Goal: Task Accomplishment & Management: Use online tool/utility

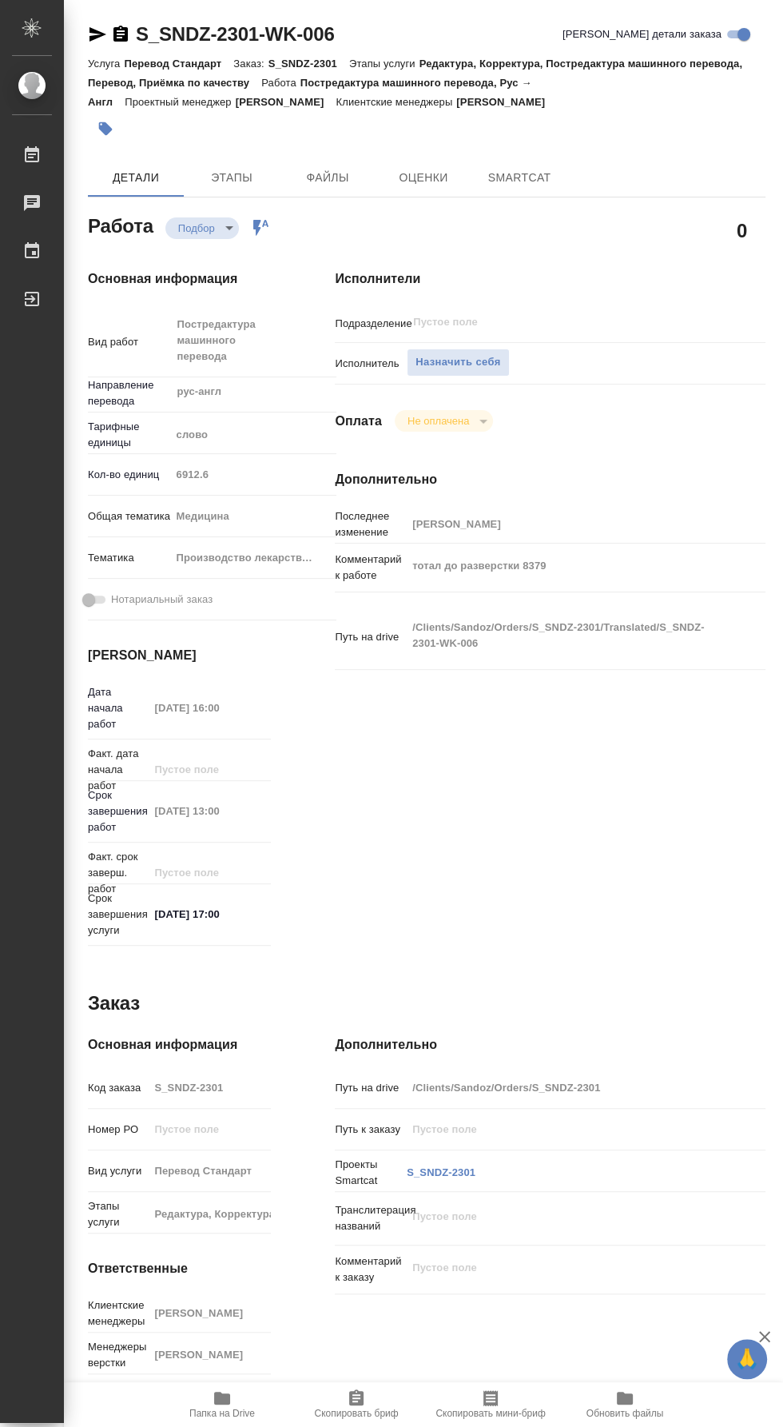
type textarea "x"
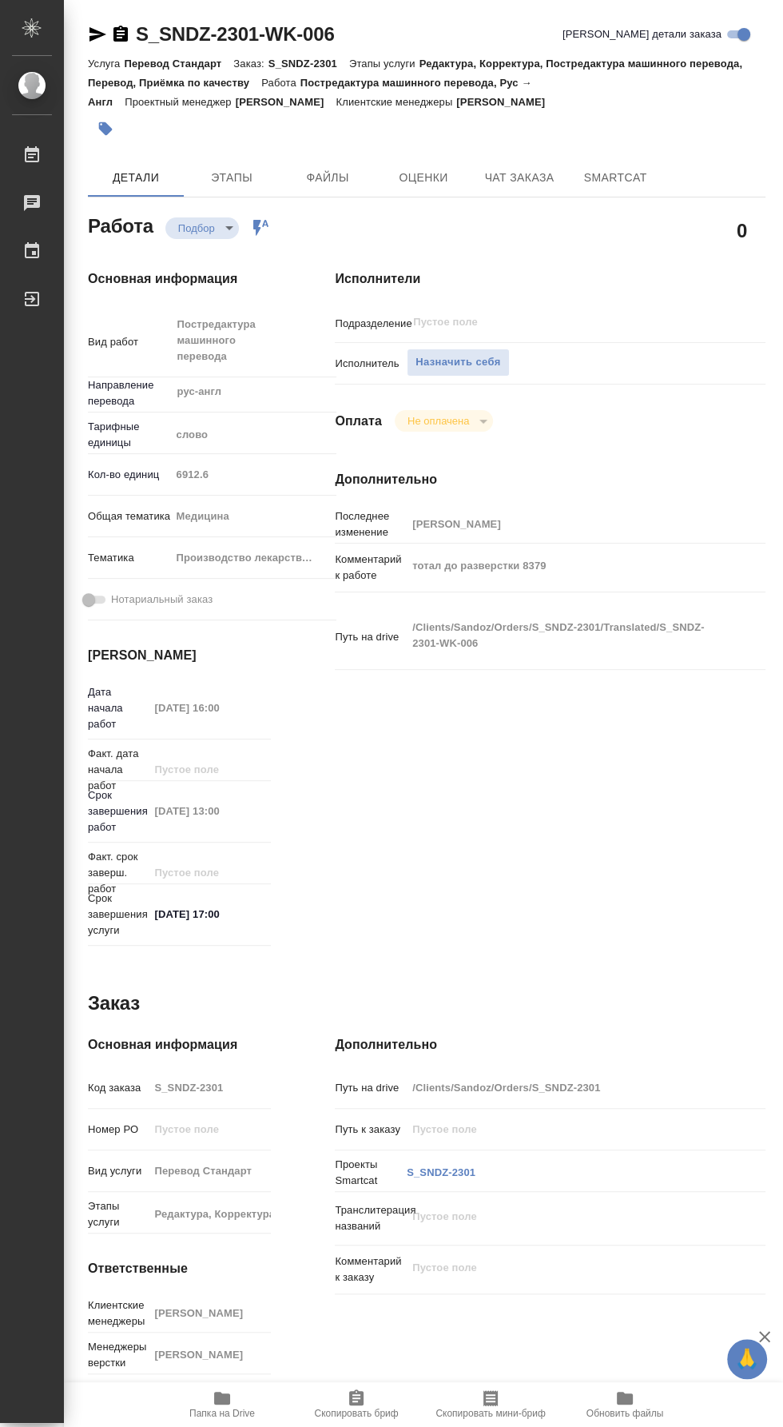
type textarea "x"
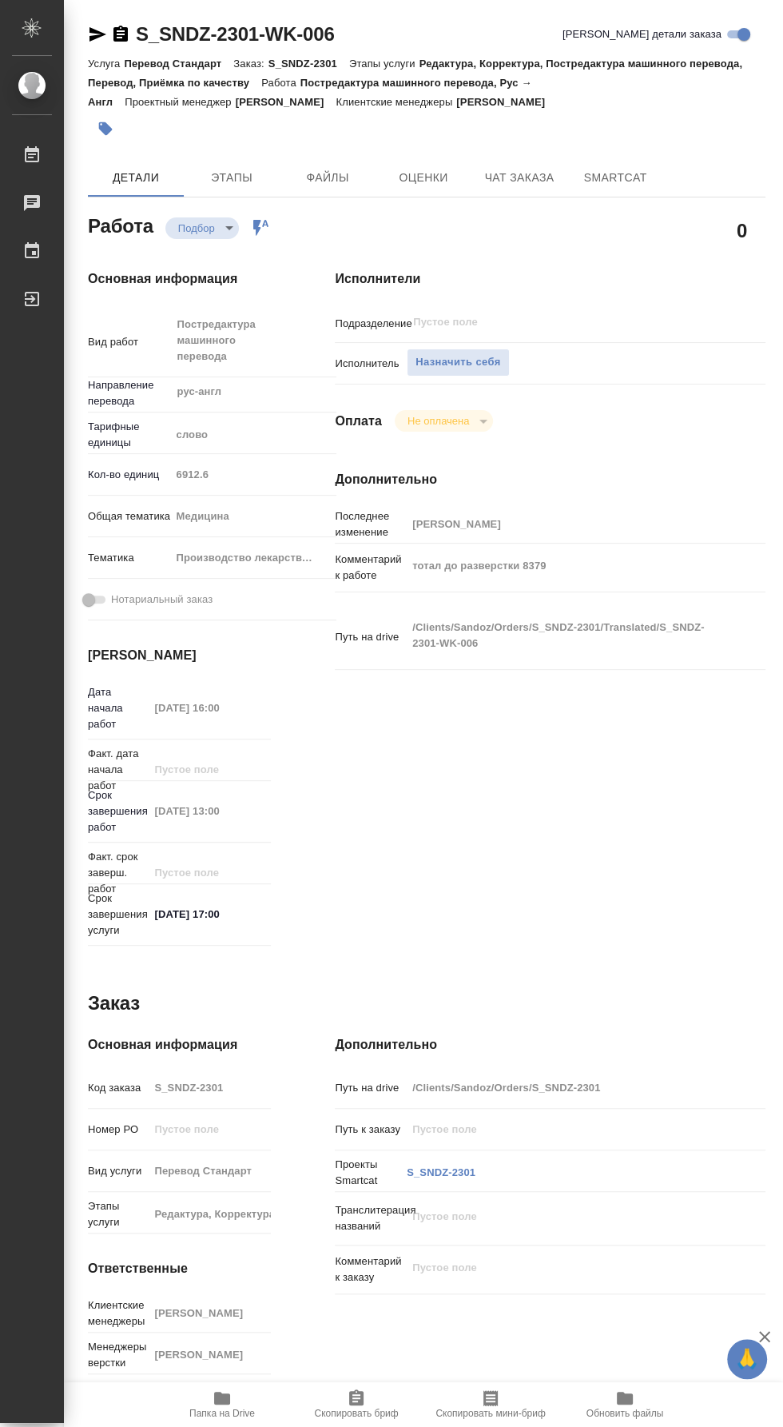
type textarea "x"
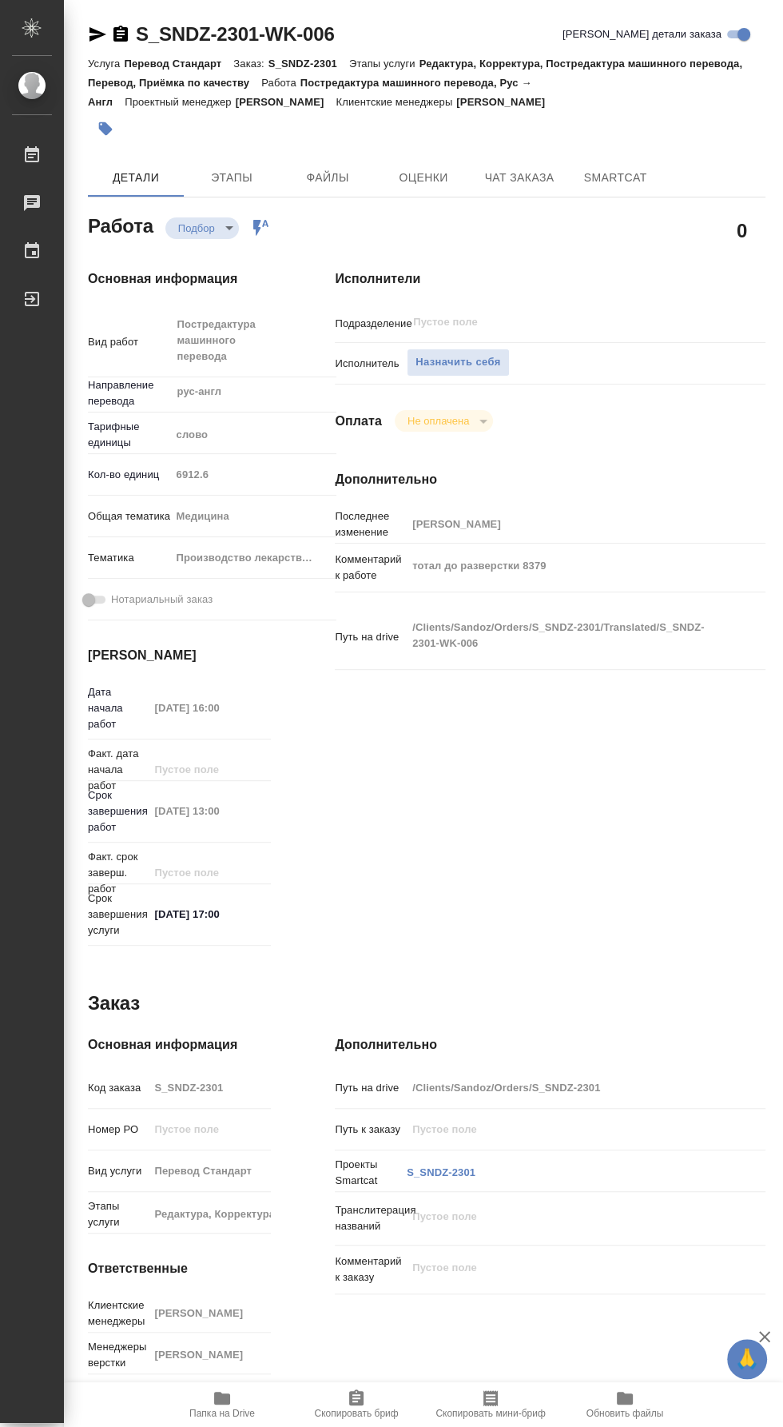
type textarea "x"
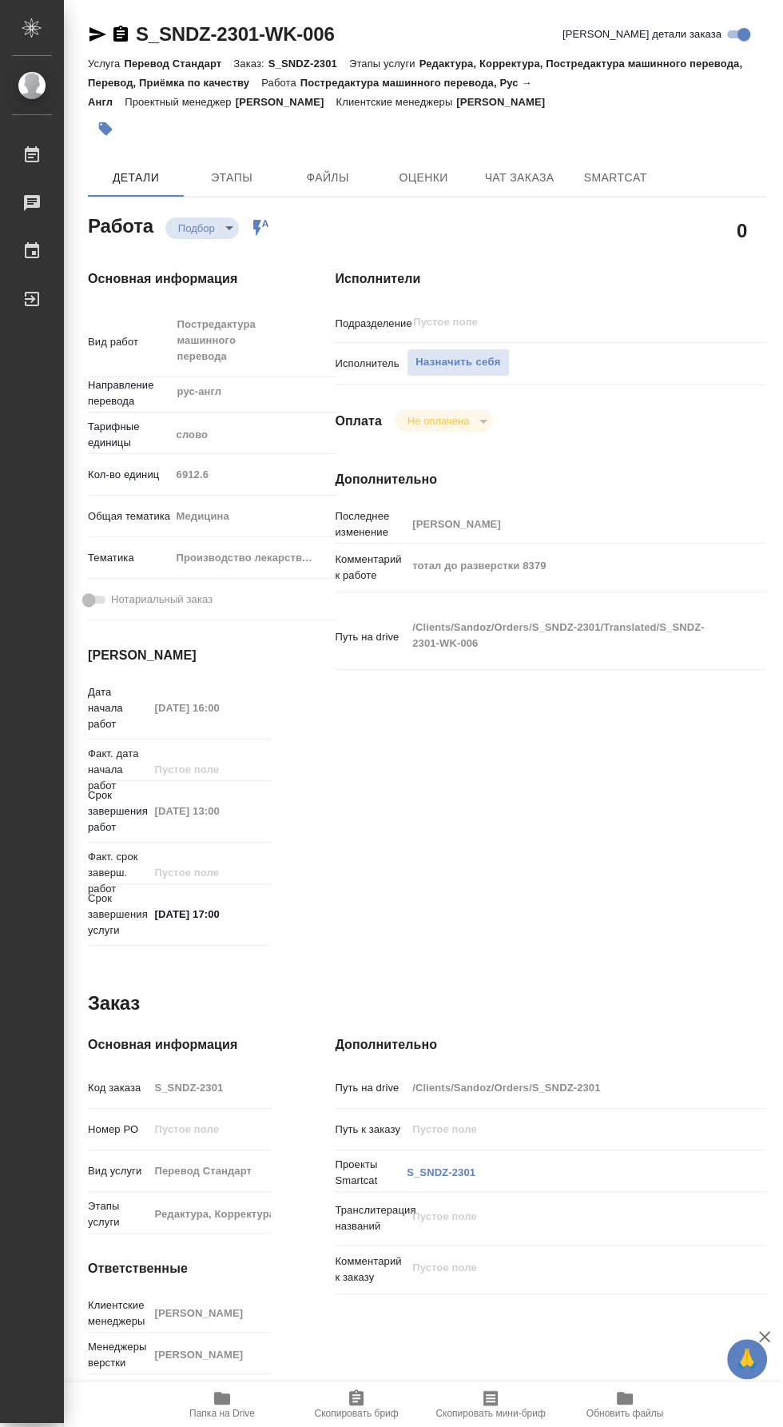
type textarea "x"
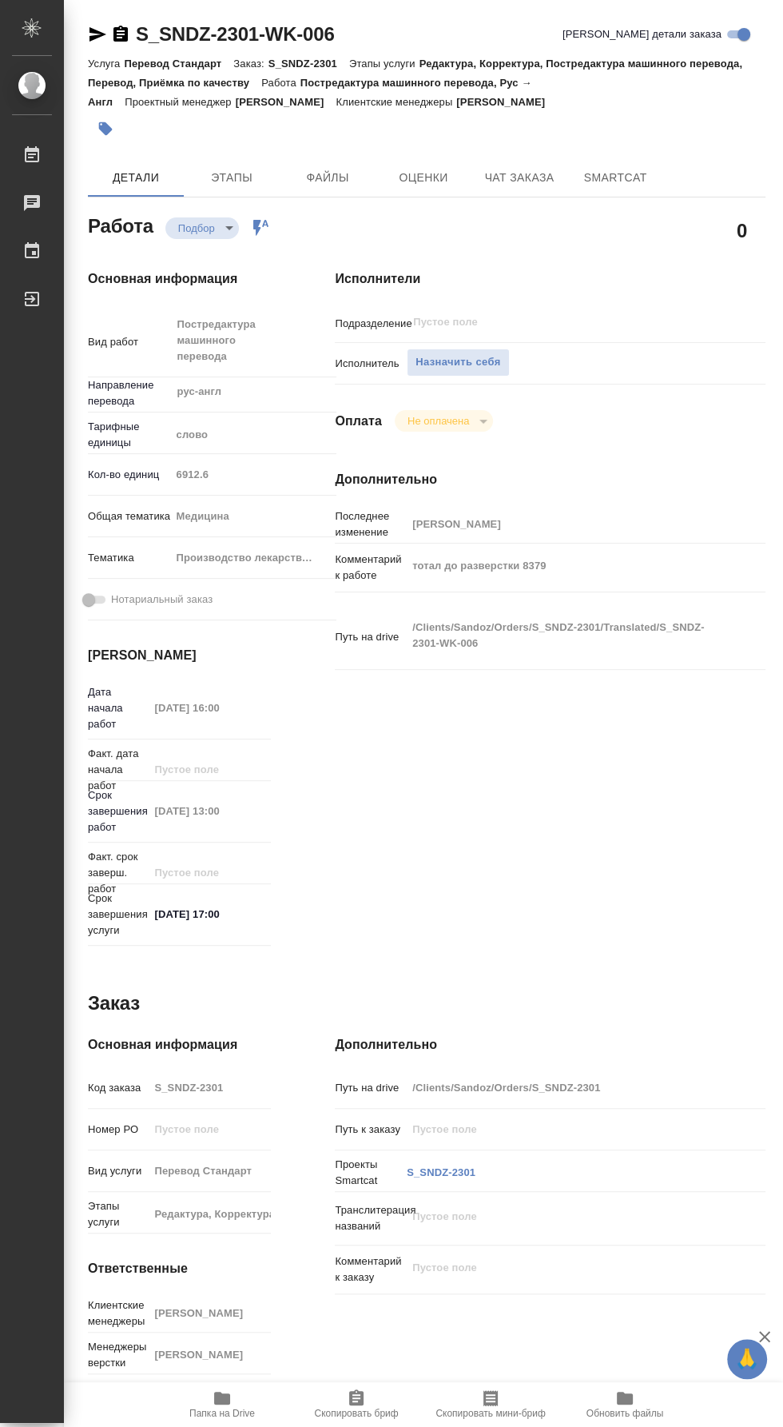
type textarea "x"
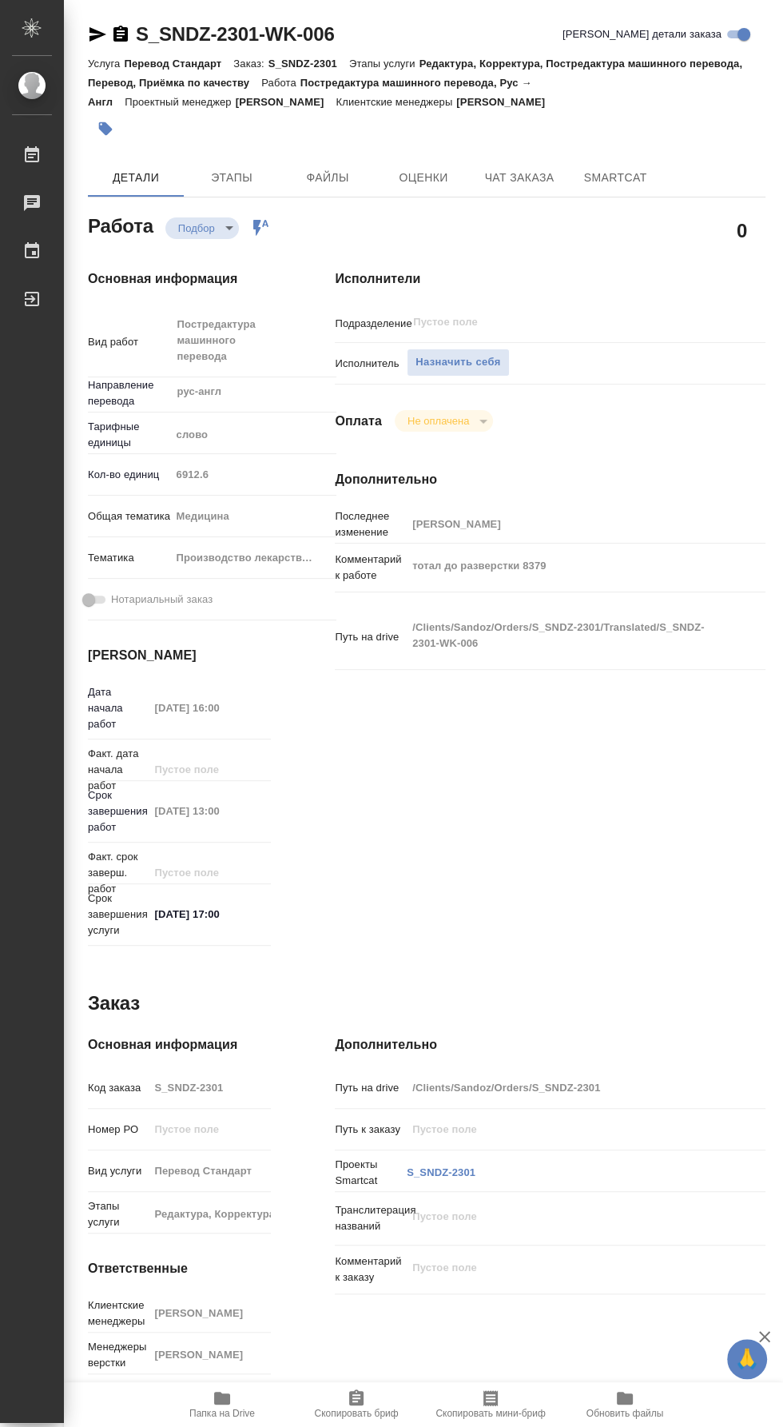
click at [243, 1419] on span "Папка на Drive" at bounding box center [222, 1412] width 66 height 11
